Goal: Task Accomplishment & Management: Manage account settings

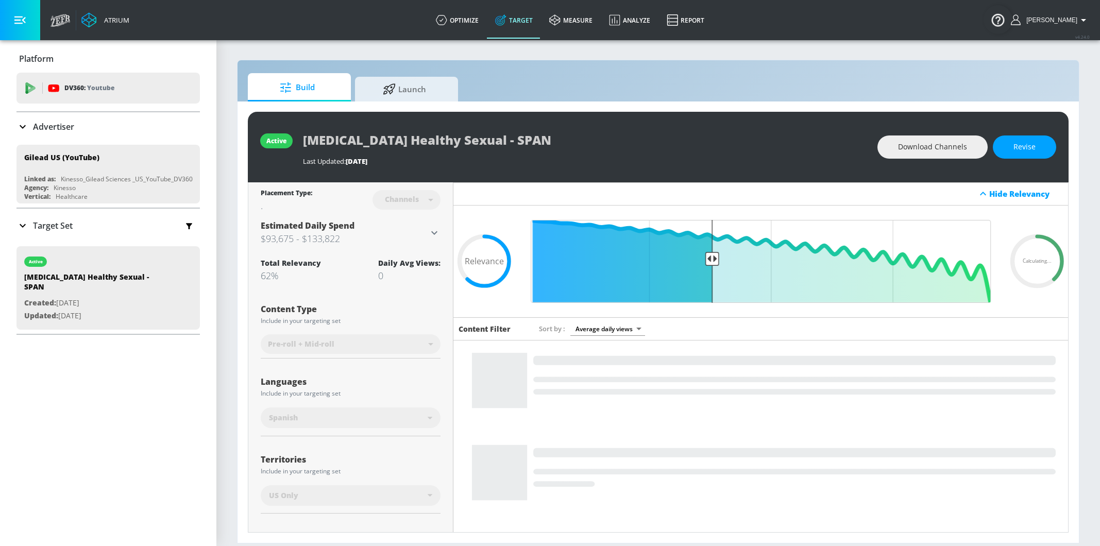
click at [57, 125] on p "Advertiser" at bounding box center [53, 126] width 41 height 11
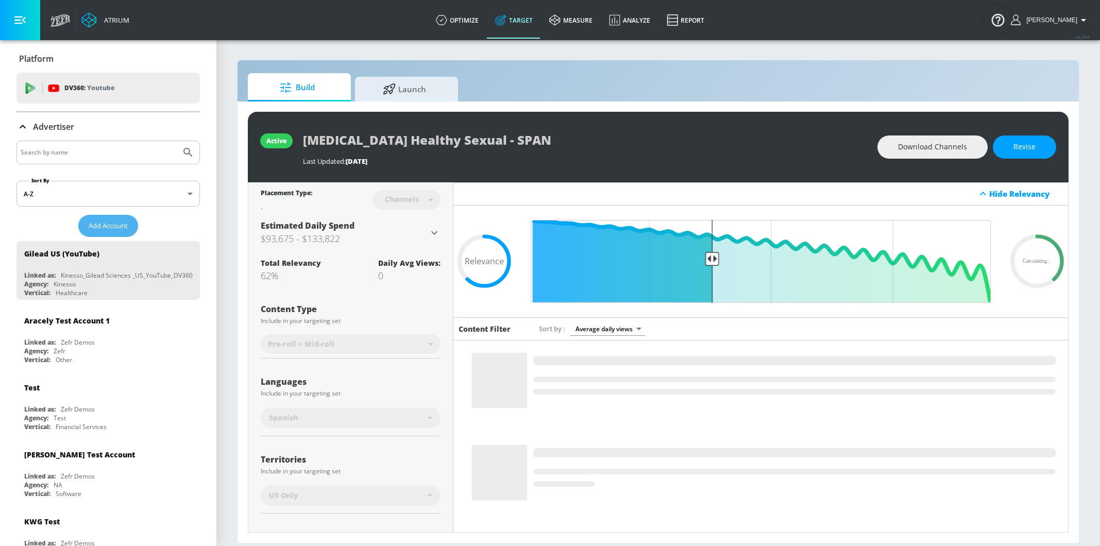
click at [106, 218] on button "Add Account" at bounding box center [108, 226] width 60 height 22
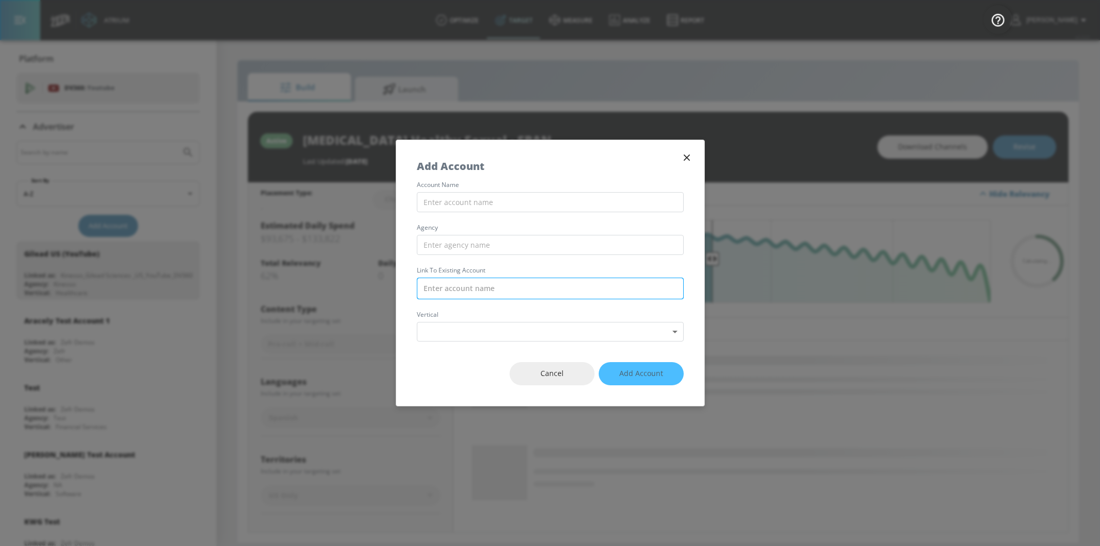
click at [452, 292] on input "text" at bounding box center [550, 289] width 267 height 22
click at [690, 157] on icon "button" at bounding box center [686, 157] width 11 height 11
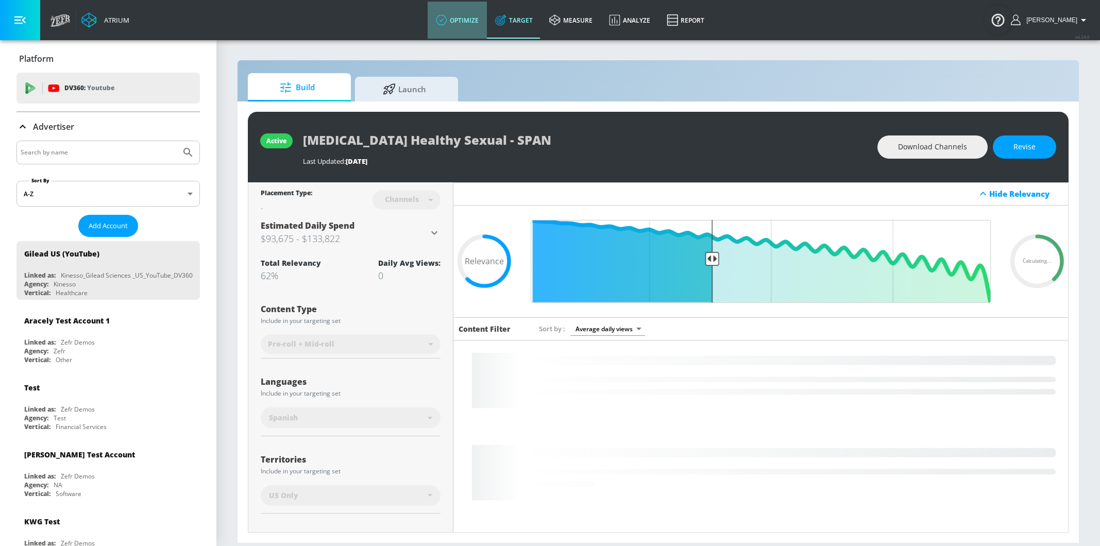
click at [481, 14] on link "optimize" at bounding box center [457, 20] width 59 height 37
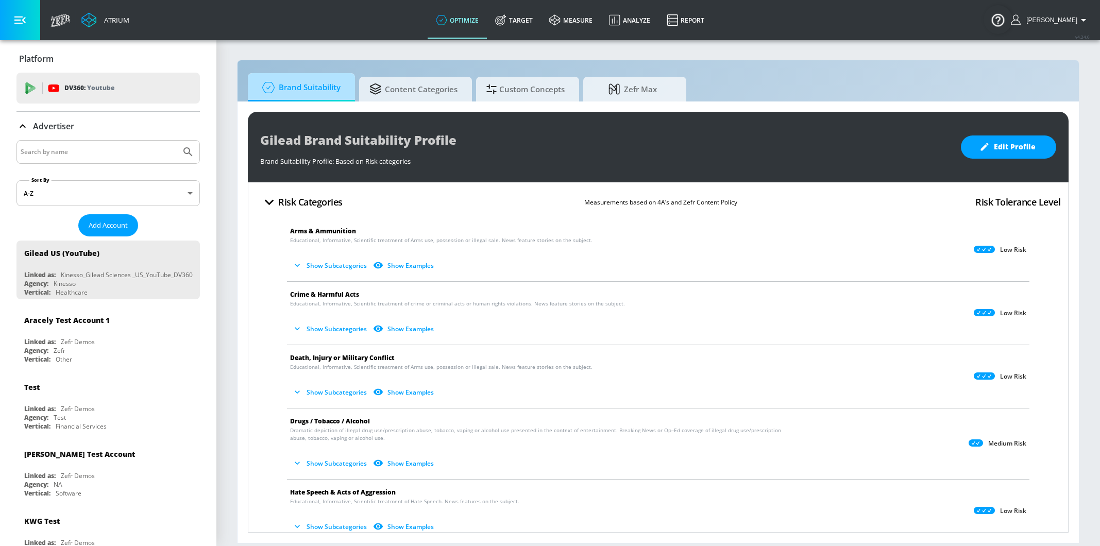
click at [327, 94] on span "Brand Suitability" at bounding box center [299, 87] width 82 height 25
click at [95, 144] on div at bounding box center [107, 152] width 183 height 24
click at [61, 123] on p "Advertiser" at bounding box center [53, 126] width 41 height 11
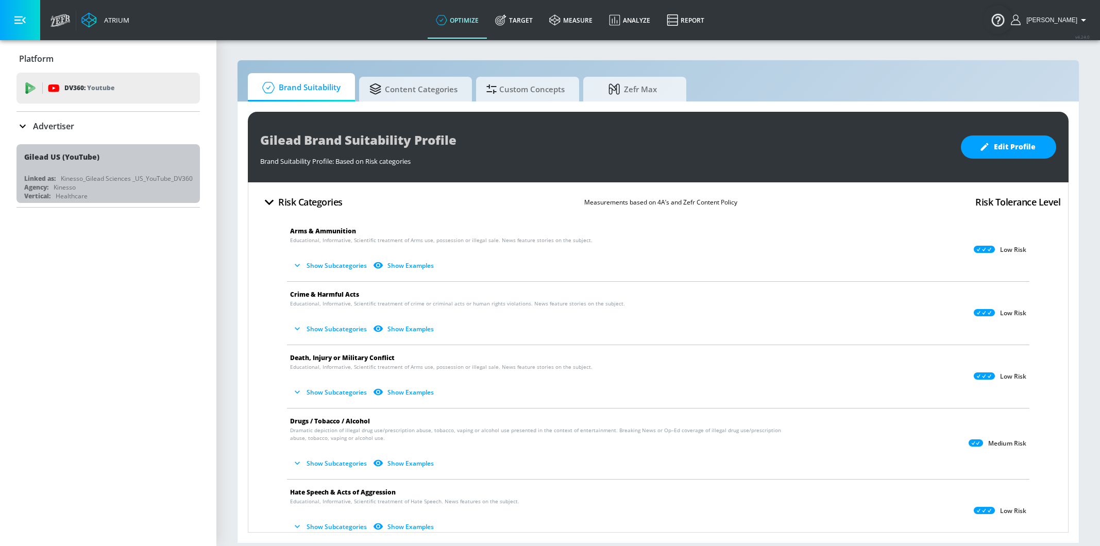
click at [107, 217] on div "Platform DV360: Youtube DV360: Youtube Advertiser Sort By A-Z asc ​ Add Account…" at bounding box center [108, 293] width 216 height 506
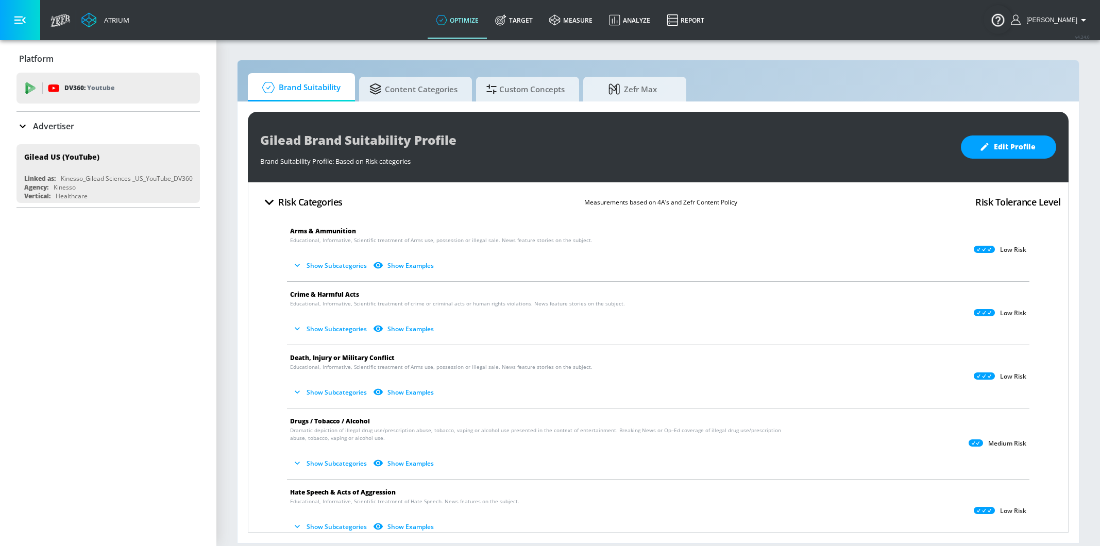
click at [66, 134] on div "Advertiser" at bounding box center [107, 126] width 183 height 29
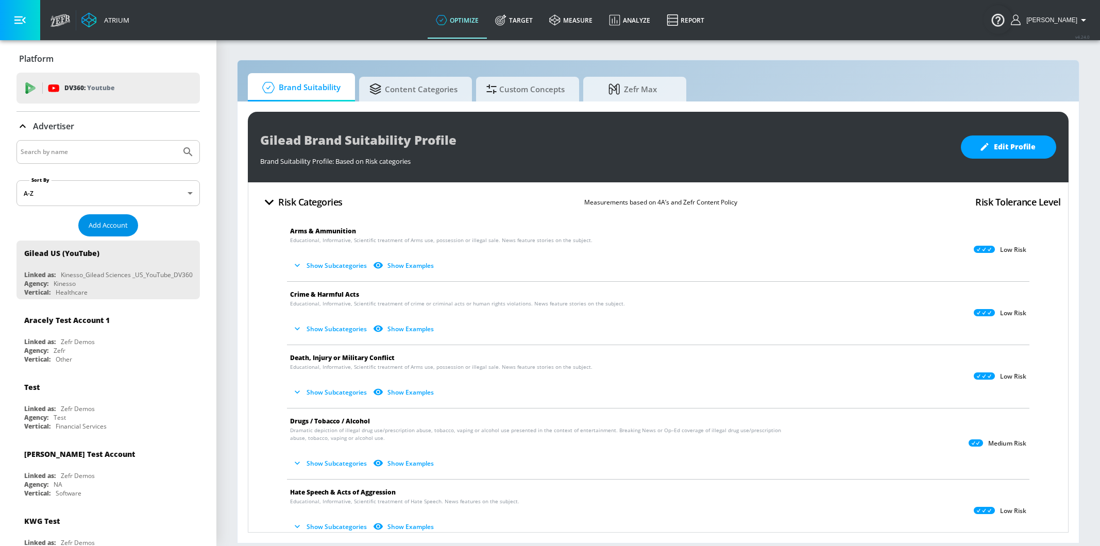
click at [110, 226] on span "Add Account" at bounding box center [108, 225] width 39 height 12
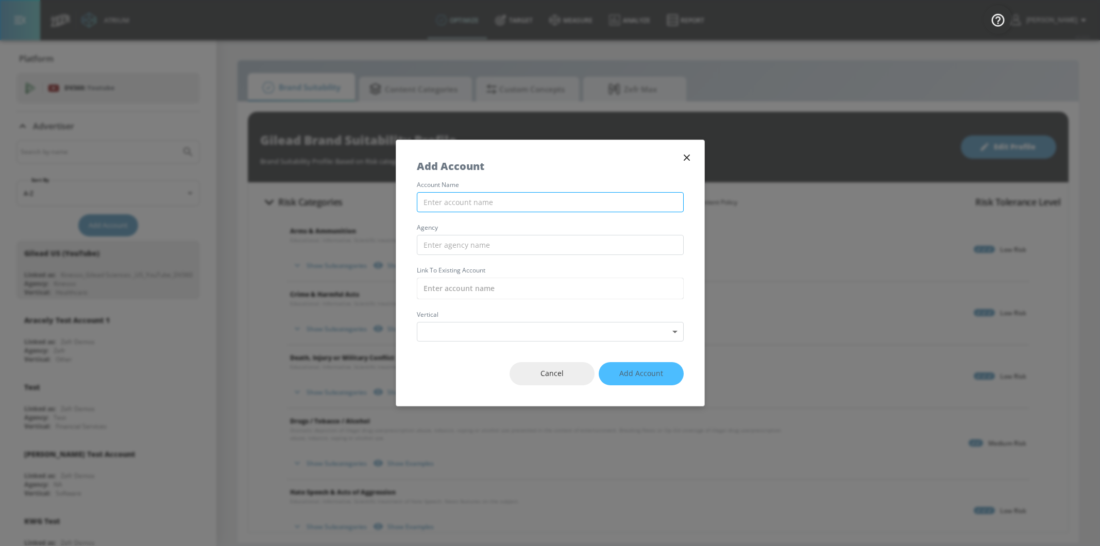
click at [518, 204] on input "text" at bounding box center [550, 202] width 267 height 20
type input "Deya Demo"
click at [541, 256] on div "account name Deya Demo agency Link to Existing Account vertical Select Vertical…" at bounding box center [550, 262] width 308 height 160
click at [539, 248] on input "text" at bounding box center [550, 245] width 267 height 20
type input "Zefr"
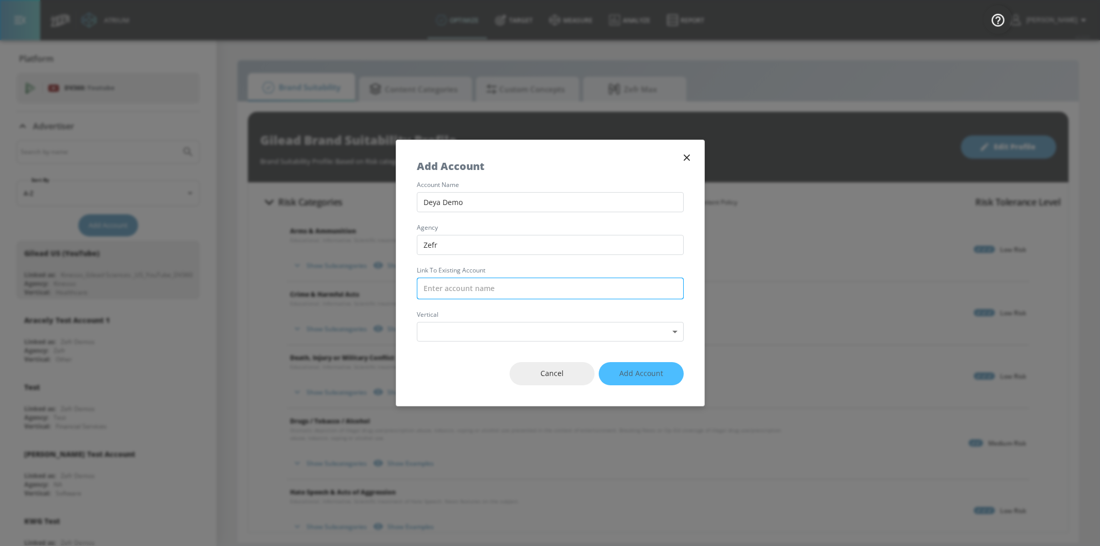
click at [542, 281] on input "text" at bounding box center [550, 289] width 267 height 22
type input "r"
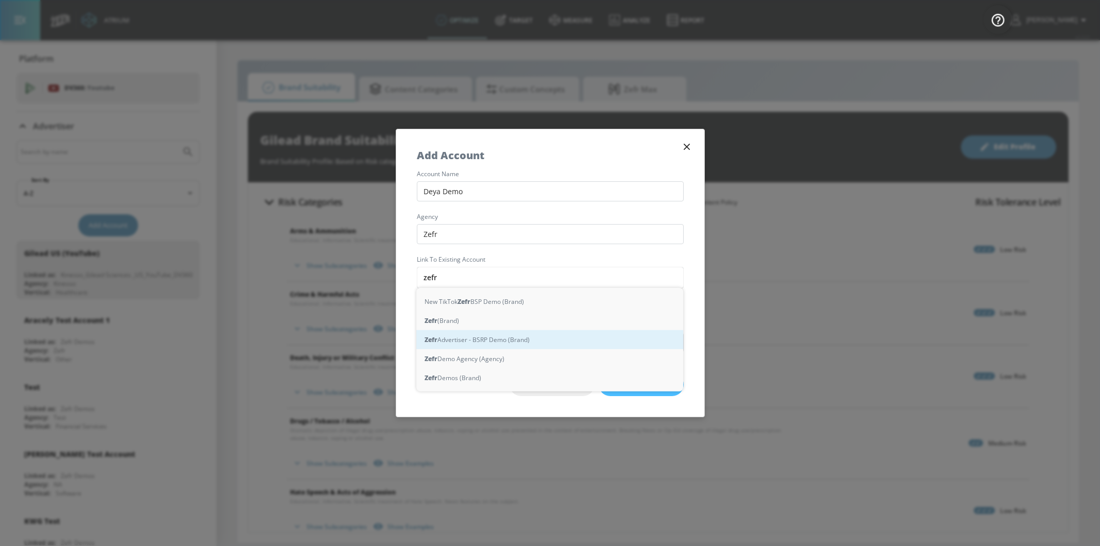
click at [524, 342] on div "Zefr Advertiser - BSRP Demo (Brand)" at bounding box center [549, 339] width 267 height 19
type input "Zefr Advertiser - BSRP Demo (Brand)"
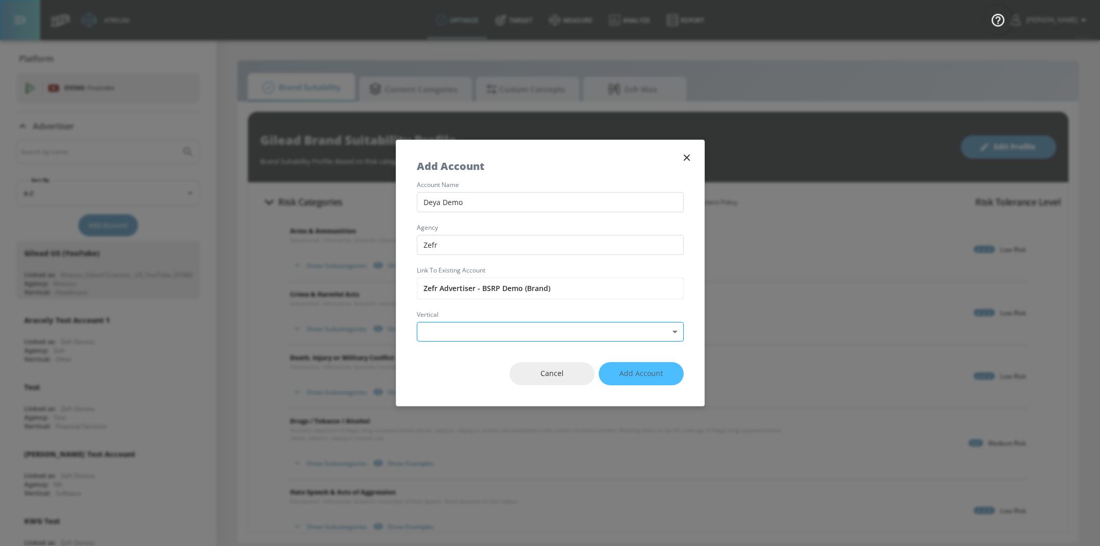
click at [510, 326] on body "Atrium optimize Target measure Analyze Report optimize Target measure Analyze R…" at bounding box center [550, 273] width 1100 height 546
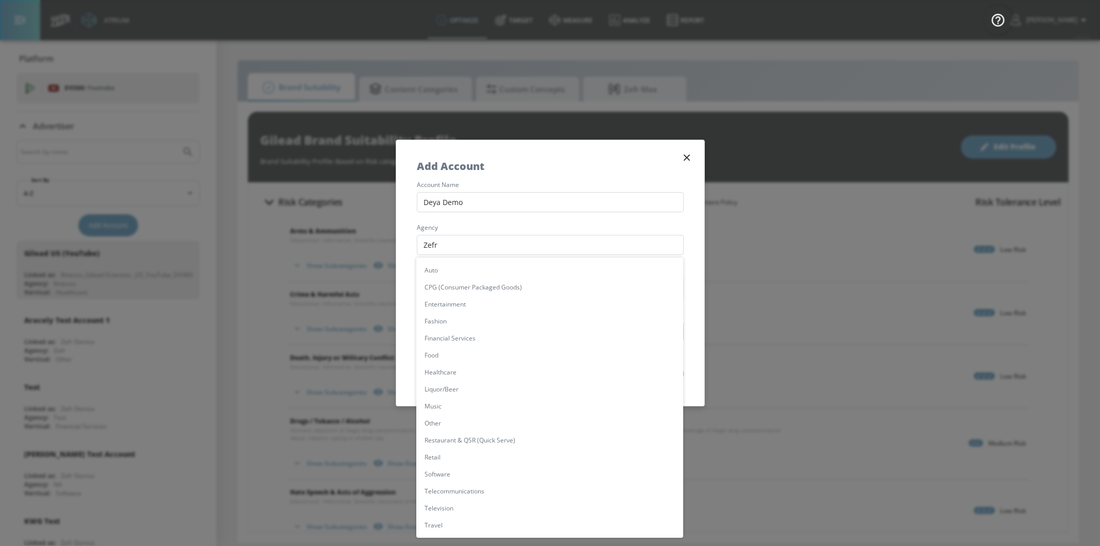
click at [499, 417] on li "Other" at bounding box center [549, 423] width 267 height 17
type input "[object Object]"
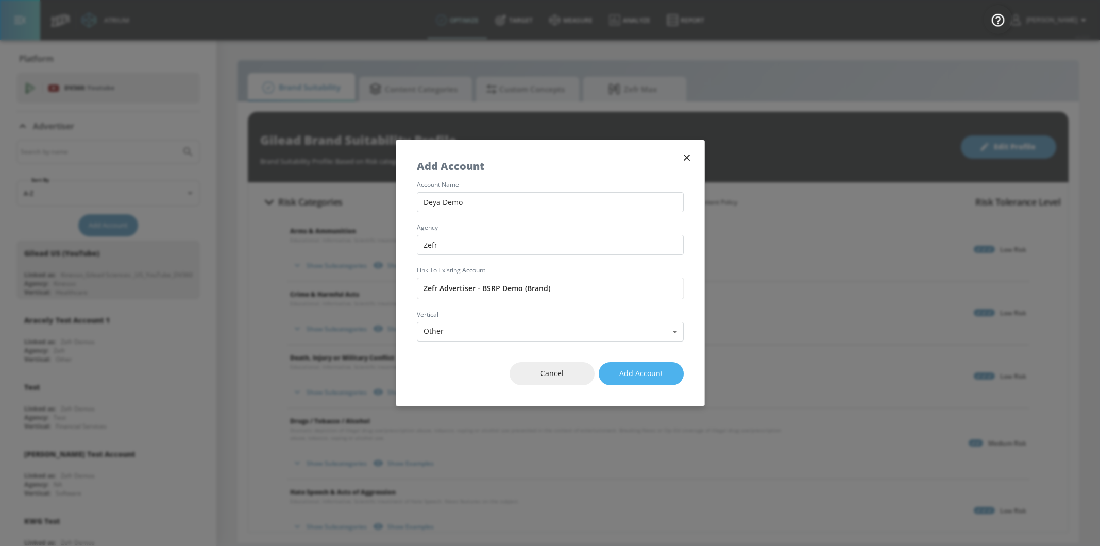
click at [631, 379] on button "Add Account" at bounding box center [641, 373] width 85 height 23
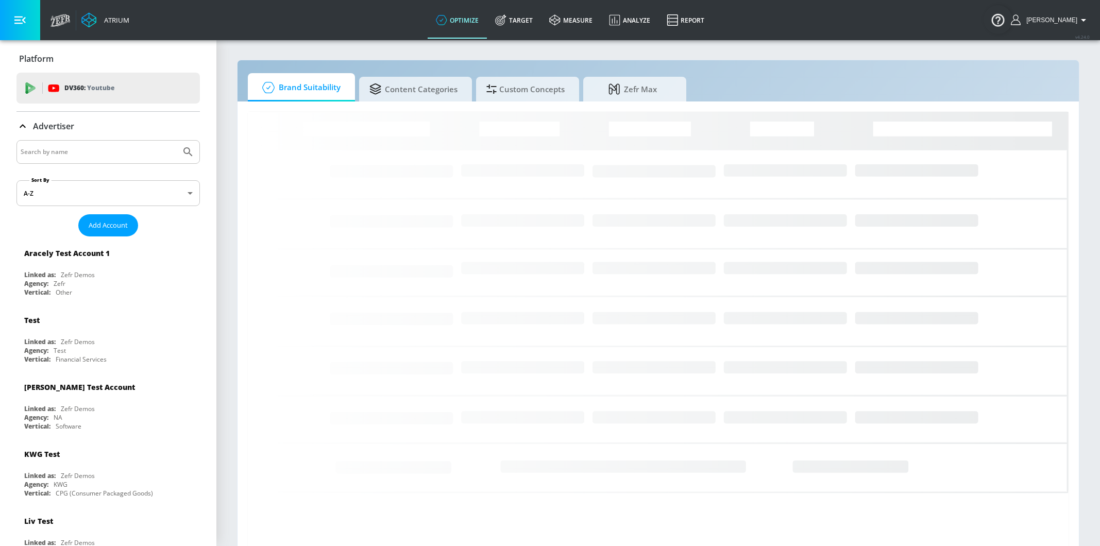
click at [1054, 16] on button "[PERSON_NAME]" at bounding box center [1050, 20] width 79 height 12
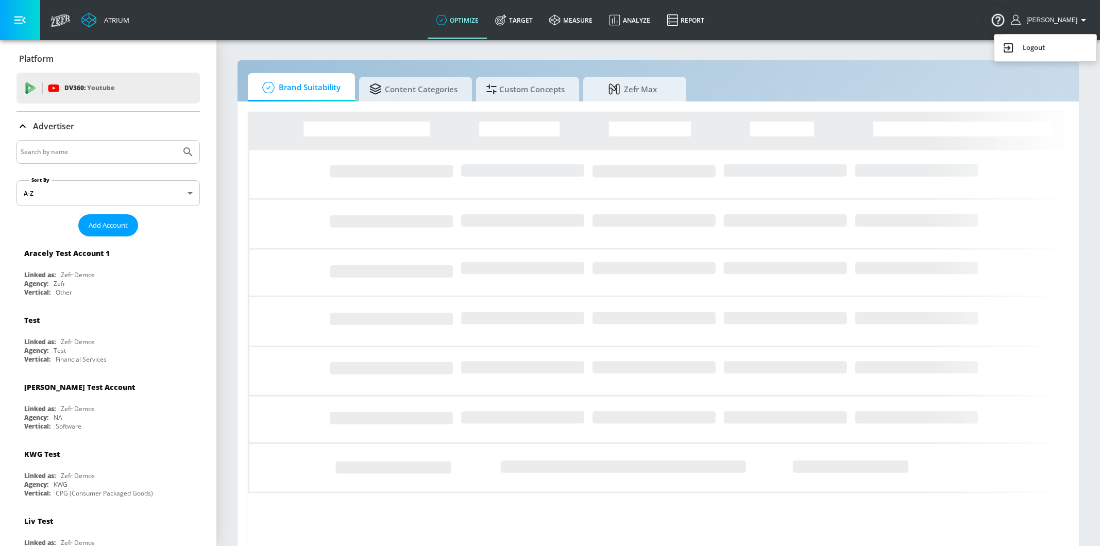
click at [942, 74] on div at bounding box center [550, 273] width 1100 height 546
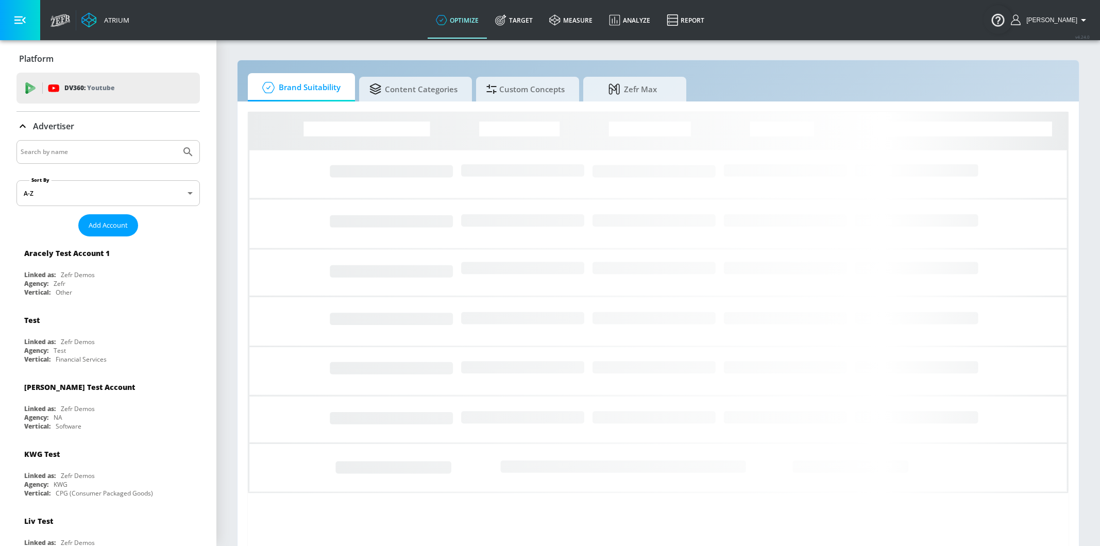
click at [59, 159] on div at bounding box center [107, 152] width 183 height 24
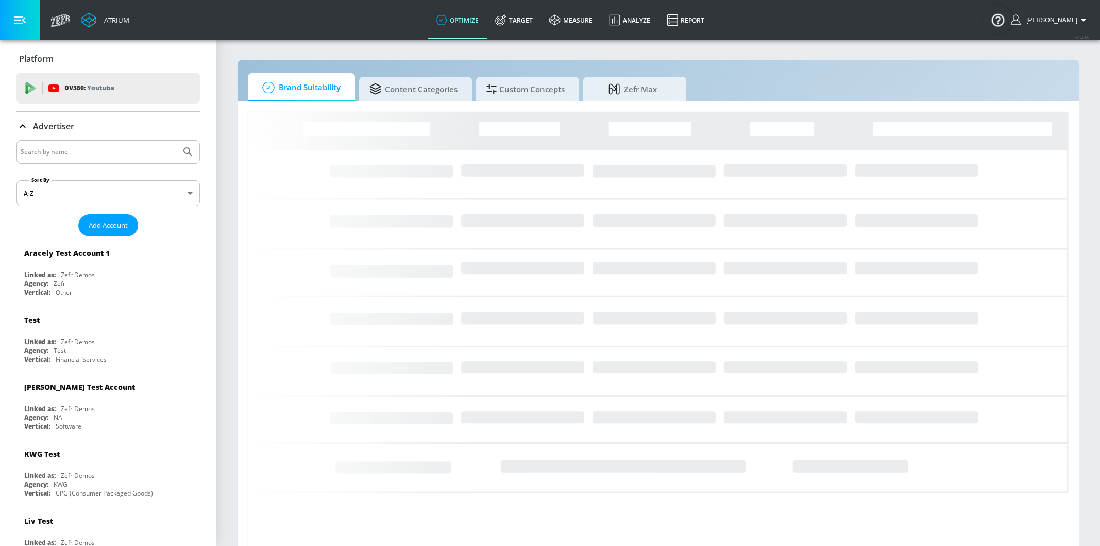
click at [59, 151] on input "Search by name" at bounding box center [99, 151] width 156 height 13
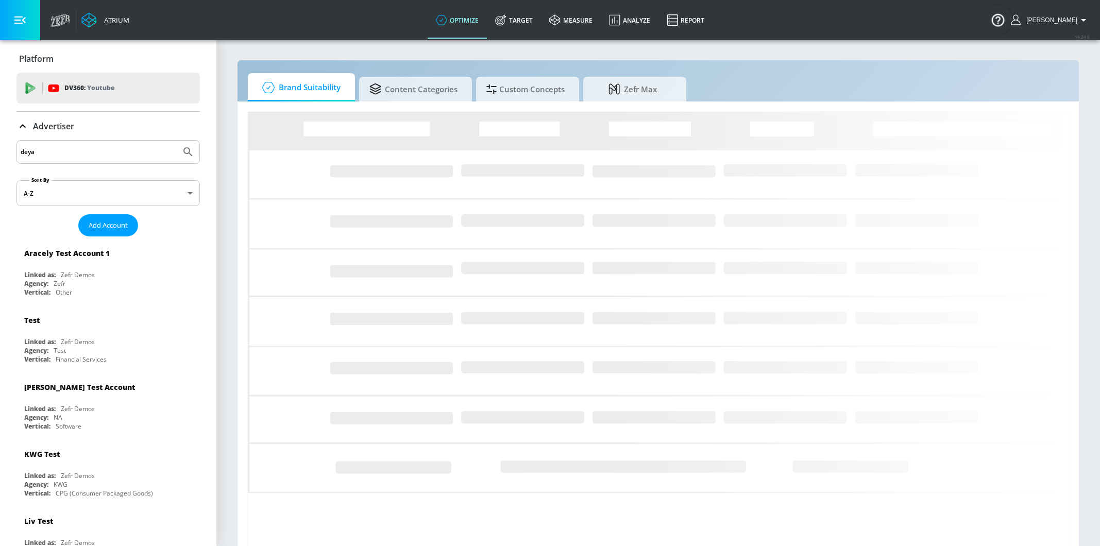
type input "deya"
